Goal: Book appointment/travel/reservation

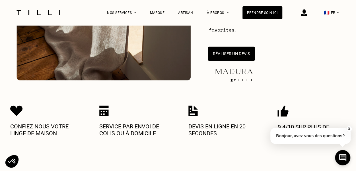
click at [239, 54] on button "Réaliser un devis" at bounding box center [231, 54] width 47 height 14
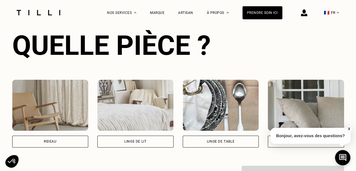
click at [62, 145] on div "Rideau" at bounding box center [50, 142] width 76 height 12
select select "FR"
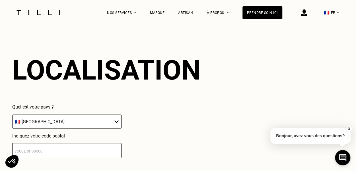
scroll to position [499, 0]
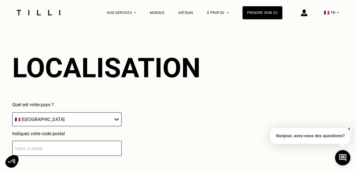
click at [46, 146] on input "number" at bounding box center [66, 148] width 109 height 15
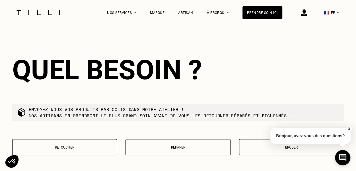
scroll to position [641, 0]
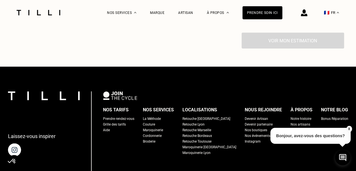
type input "355"
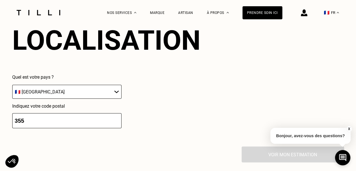
drag, startPoint x: 45, startPoint y: 123, endPoint x: 0, endPoint y: 123, distance: 44.9
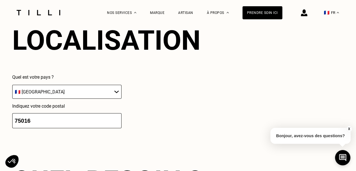
type input "75016"
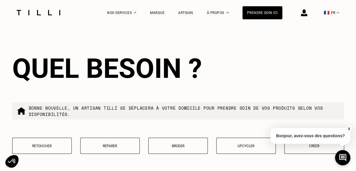
scroll to position [641, 0]
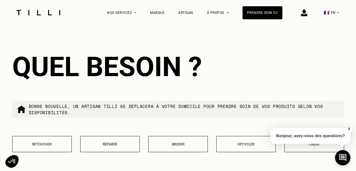
click at [31, 147] on p "Retoucher" at bounding box center [41, 145] width 53 height 4
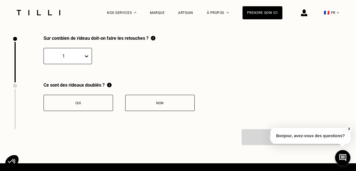
scroll to position [787, 0]
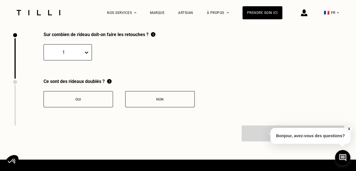
click at [72, 56] on div at bounding box center [64, 52] width 34 height 7
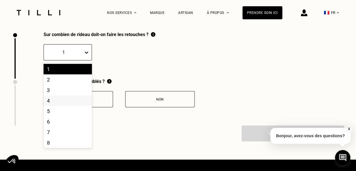
click at [56, 103] on div "4" at bounding box center [68, 101] width 48 height 11
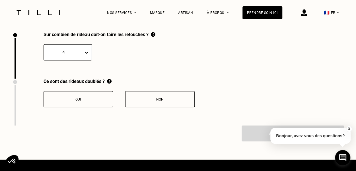
click at [155, 102] on div "Non" at bounding box center [159, 100] width 63 height 4
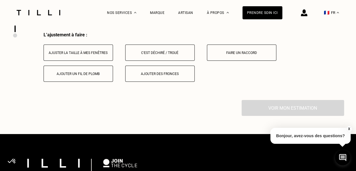
scroll to position [881, 0]
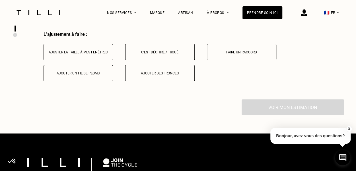
click at [47, 54] on div "Ajuster la taille à mes fenêtres" at bounding box center [78, 52] width 63 height 4
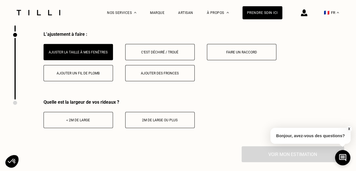
click at [78, 121] on button "< 2m de large" at bounding box center [78, 120] width 69 height 16
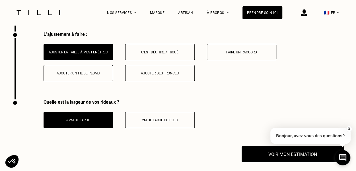
click at [350, 129] on button "X" at bounding box center [349, 129] width 6 height 6
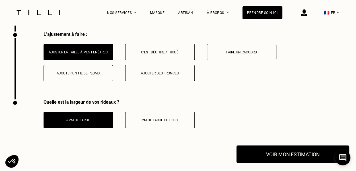
click at [274, 157] on button "Voir mon estimation" at bounding box center [292, 155] width 113 height 18
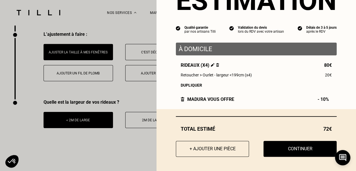
scroll to position [36, 0]
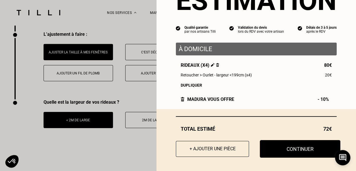
click at [289, 150] on button "Continuer" at bounding box center [300, 149] width 81 height 18
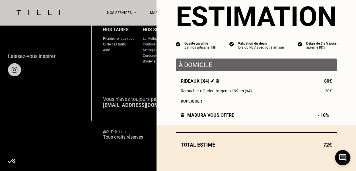
scroll to position [582, 0]
select select "FR"
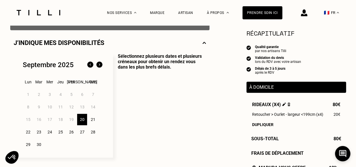
scroll to position [142, 0]
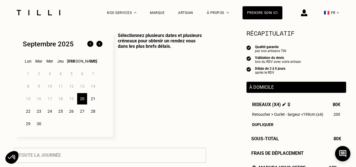
click at [83, 112] on div "27" at bounding box center [82, 111] width 10 height 11
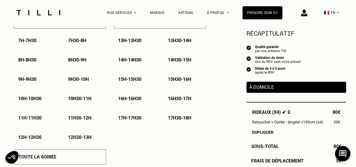
scroll to position [284, 0]
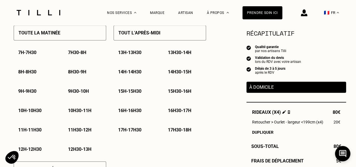
click at [22, 133] on p "11h - 11h30" at bounding box center [29, 129] width 23 height 5
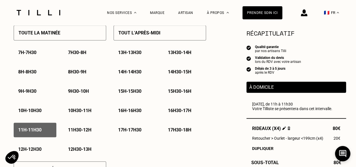
click at [82, 133] on p "11h30 - 12h" at bounding box center [79, 129] width 23 height 5
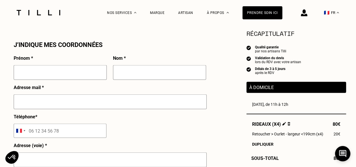
scroll to position [484, 0]
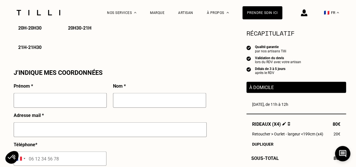
click at [38, 100] on input "text" at bounding box center [60, 100] width 93 height 15
type input "[PERSON_NAME]"
click at [122, 101] on input "cagnat" at bounding box center [159, 100] width 93 height 15
type input "Cagnat"
click at [21, 100] on input "[PERSON_NAME]" at bounding box center [60, 100] width 93 height 15
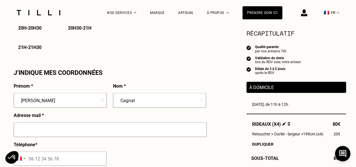
click at [23, 101] on input "[PERSON_NAME]" at bounding box center [60, 100] width 93 height 15
drag, startPoint x: 26, startPoint y: 104, endPoint x: -2, endPoint y: 103, distance: 28.5
click at [0, 103] on html "La Méthode Retoucherie Maroquinerie Broderie Cordonnerie Nos prix Nos services …" at bounding box center [178, 87] width 356 height 1143
type input "[PERSON_NAME]"
click at [31, 132] on input "text" at bounding box center [110, 129] width 193 height 15
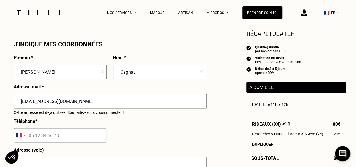
scroll to position [540, 0]
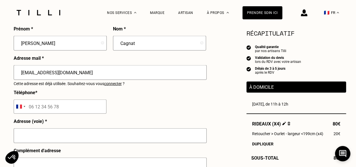
type input "[EMAIL_ADDRESS][DOMAIN_NAME]"
click at [32, 107] on input "tel" at bounding box center [60, 107] width 93 height 14
type input "06 13 69 23 51"
click at [48, 136] on input "text" at bounding box center [110, 135] width 193 height 15
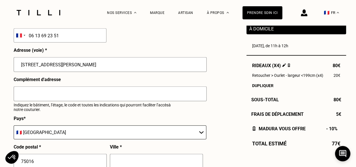
scroll to position [626, 0]
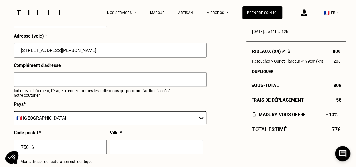
type input "[STREET_ADDRESS][PERSON_NAME]"
click at [26, 86] on input "text" at bounding box center [110, 79] width 193 height 15
click at [136, 154] on input "text" at bounding box center [156, 147] width 93 height 15
type input "[GEOGRAPHIC_DATA]"
click at [52, 81] on input "text" at bounding box center [110, 79] width 193 height 15
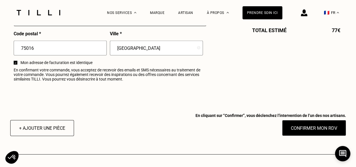
scroll to position [740, 0]
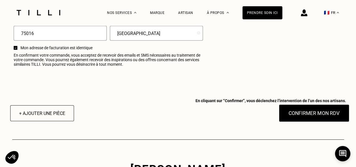
type input "Code: AB2489 Interphone: Cagnat - Ghozali - 5ème etage"
click at [301, 118] on button "Confirmer mon RDV" at bounding box center [313, 113] width 71 height 18
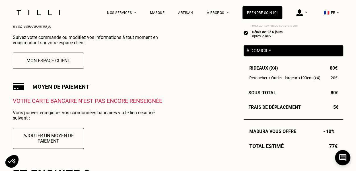
scroll to position [114, 0]
